Goal: Navigation & Orientation: Find specific page/section

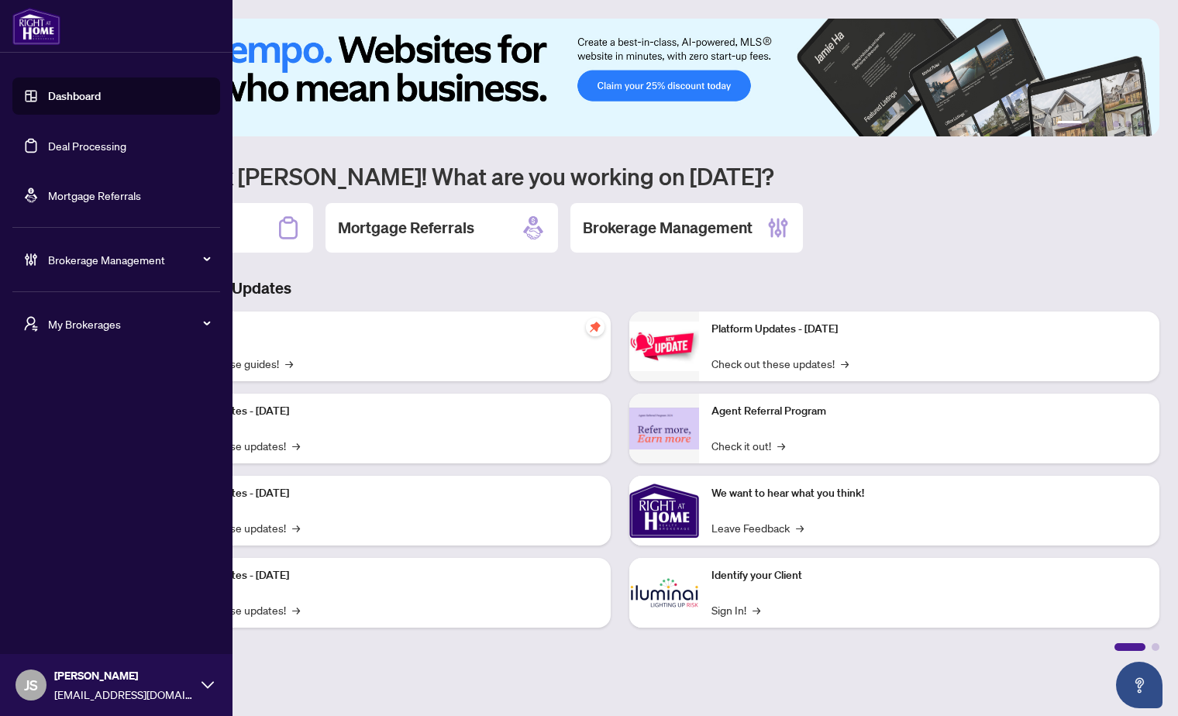
click at [119, 261] on span "Brokerage Management" at bounding box center [128, 259] width 161 height 17
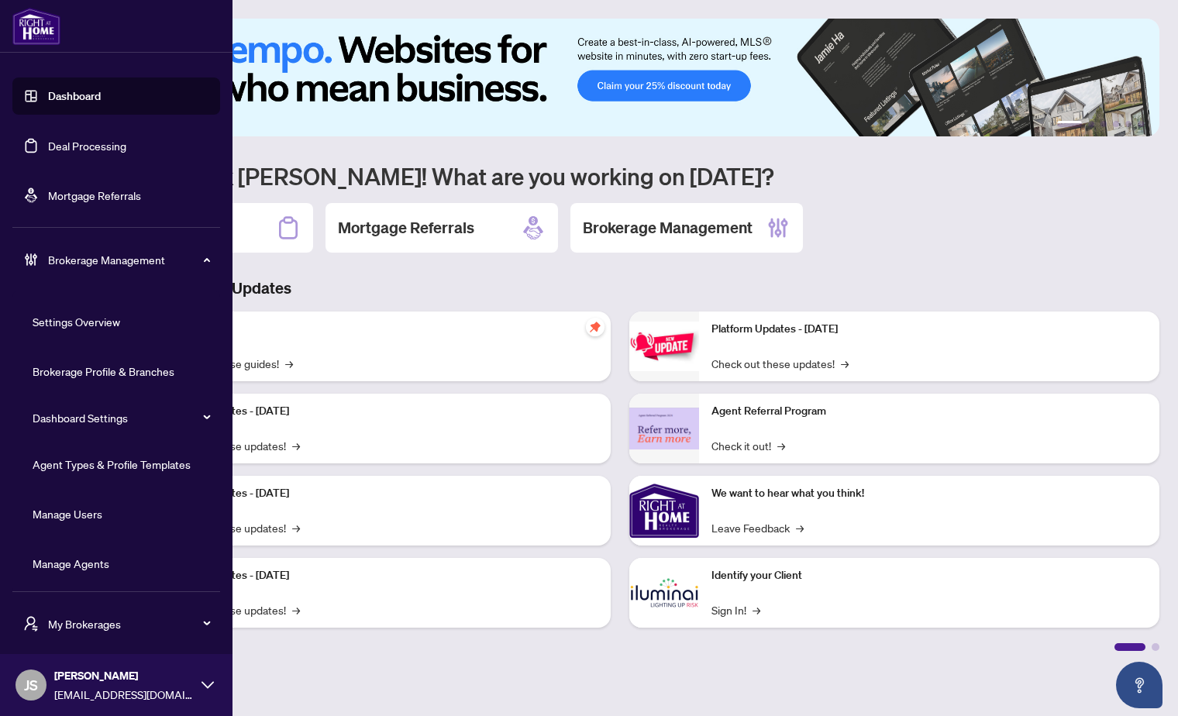
scroll to position [4, 0]
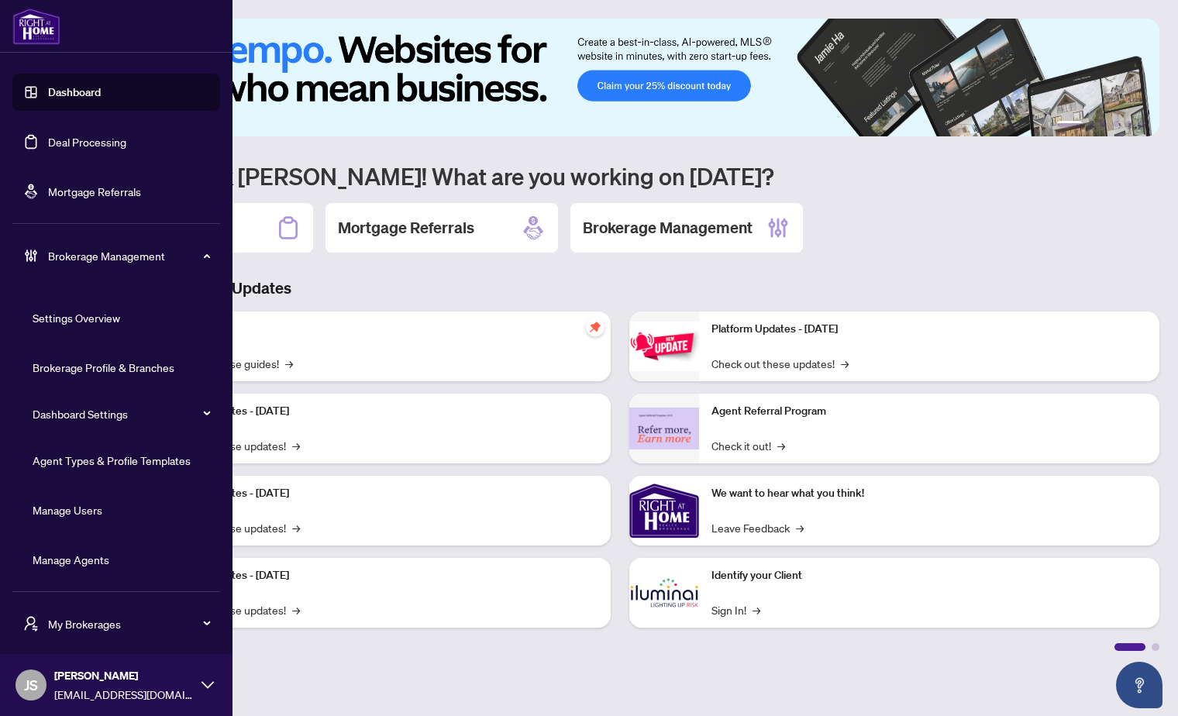
click at [160, 263] on span "Brokerage Management" at bounding box center [128, 255] width 161 height 17
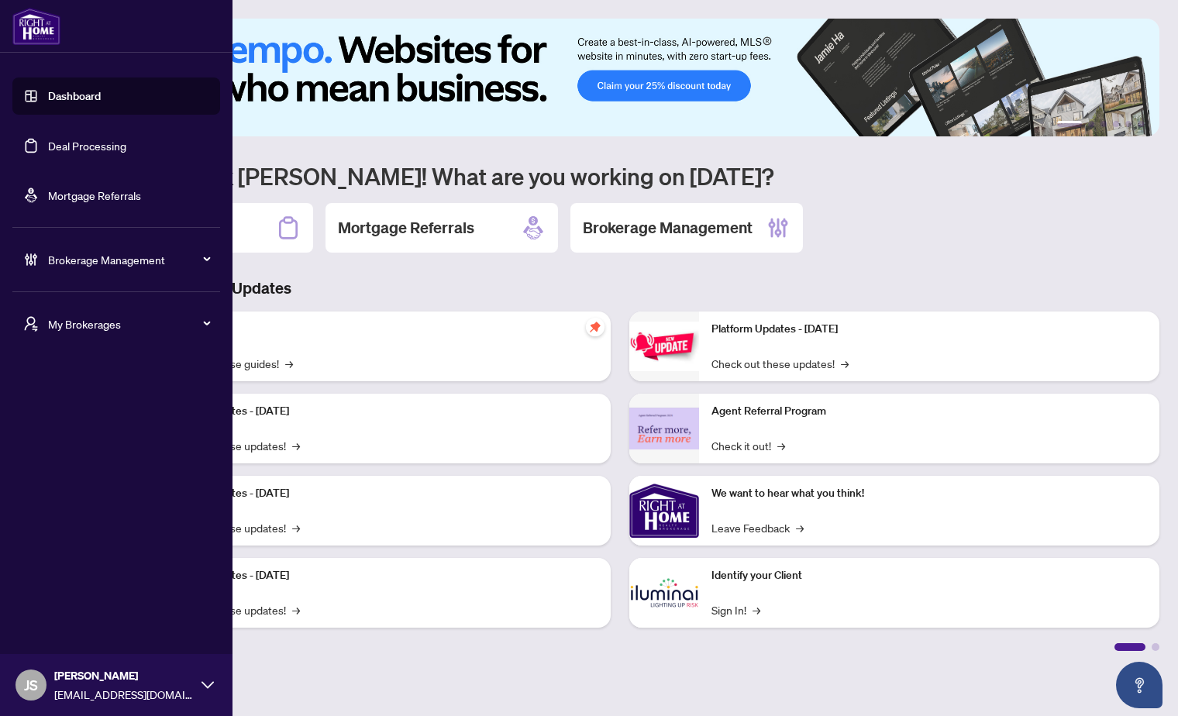
click at [146, 319] on span "My Brokerages" at bounding box center [128, 323] width 161 height 17
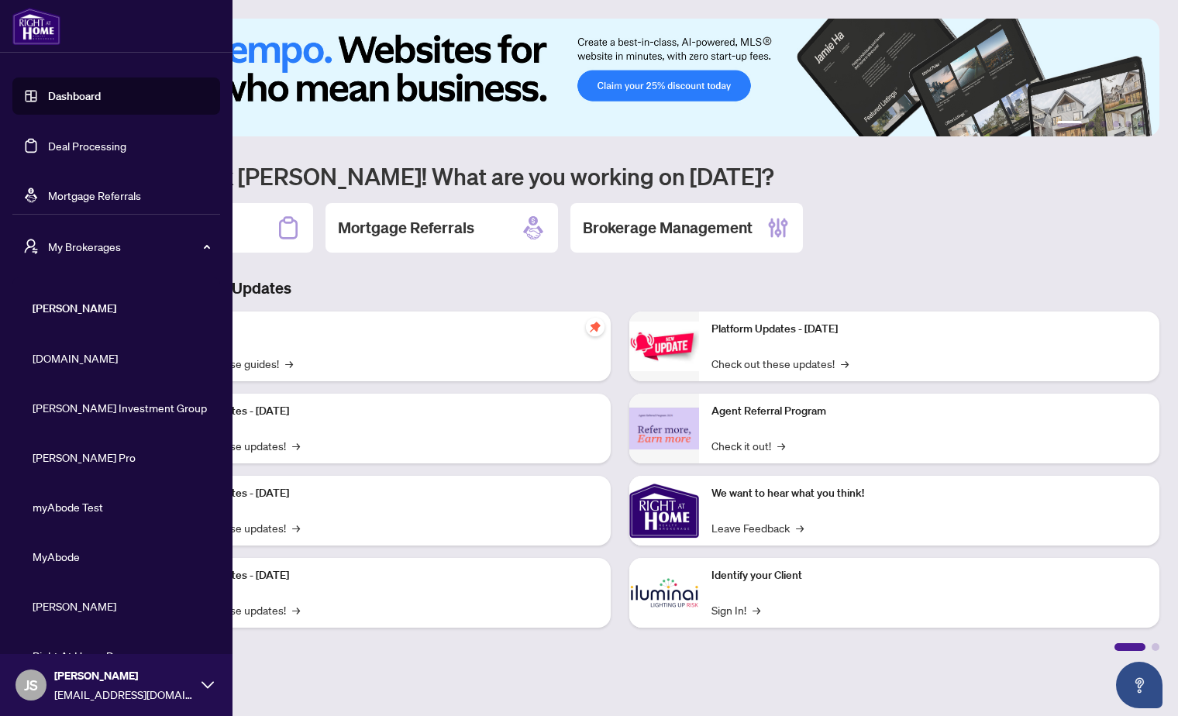
scroll to position [20, 0]
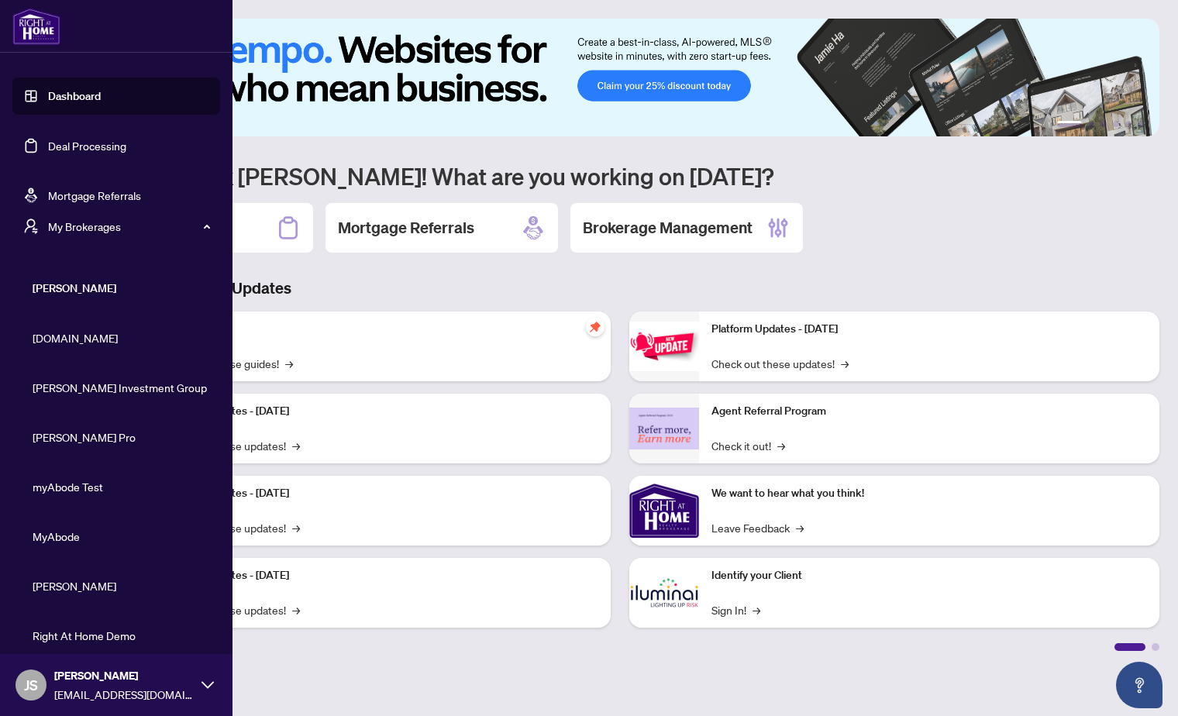
click at [70, 485] on span "myAbode Test" at bounding box center [121, 486] width 177 height 17
